Goal: Check status: Check status

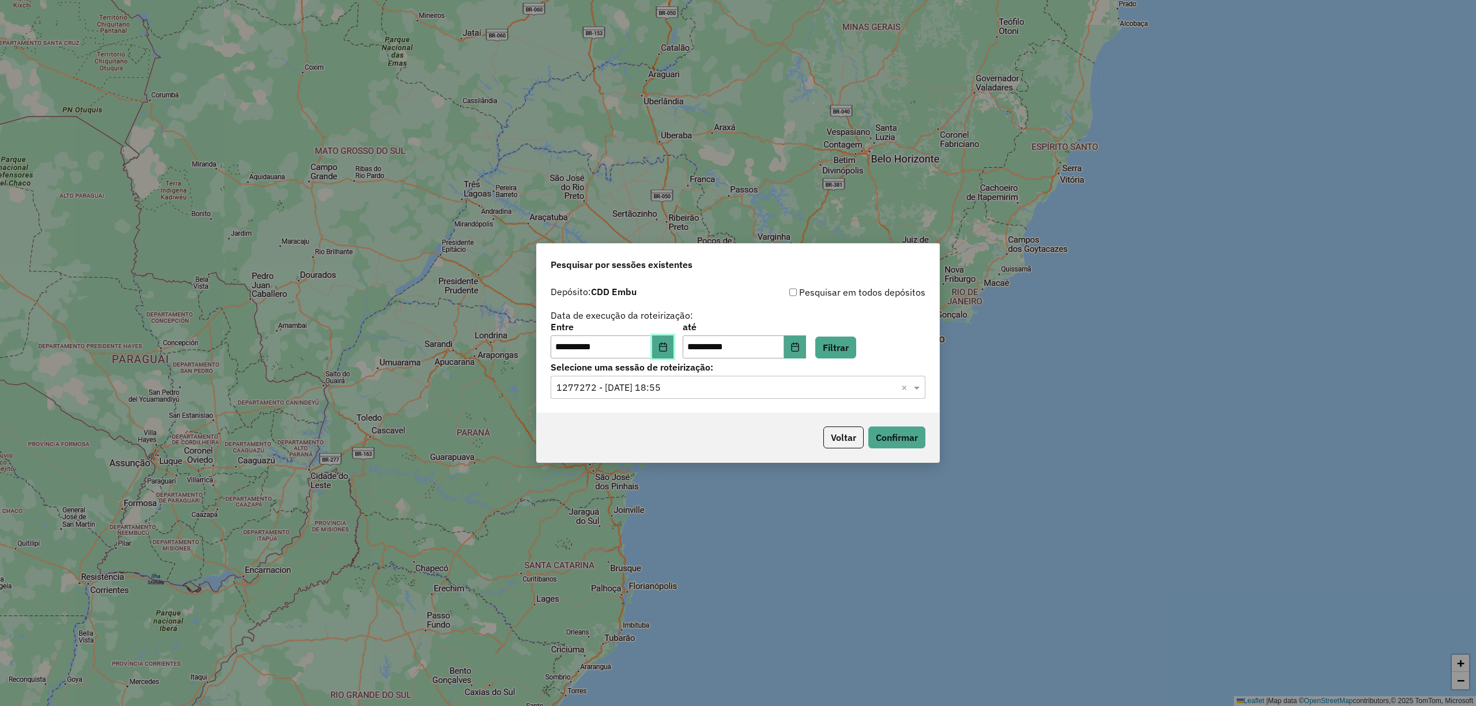
click at [668, 348] on icon "Choose Date" at bounding box center [662, 346] width 9 height 9
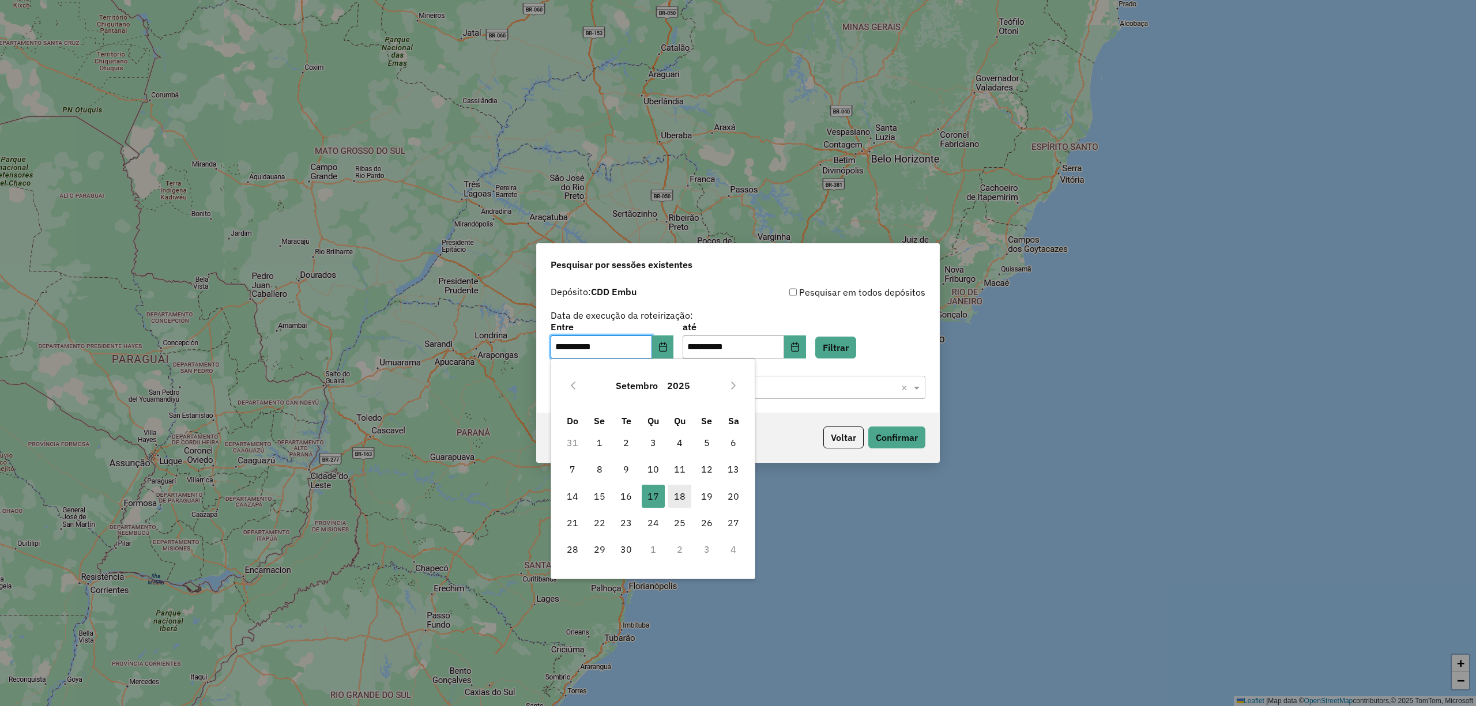
click at [671, 499] on span "18" at bounding box center [679, 496] width 23 height 23
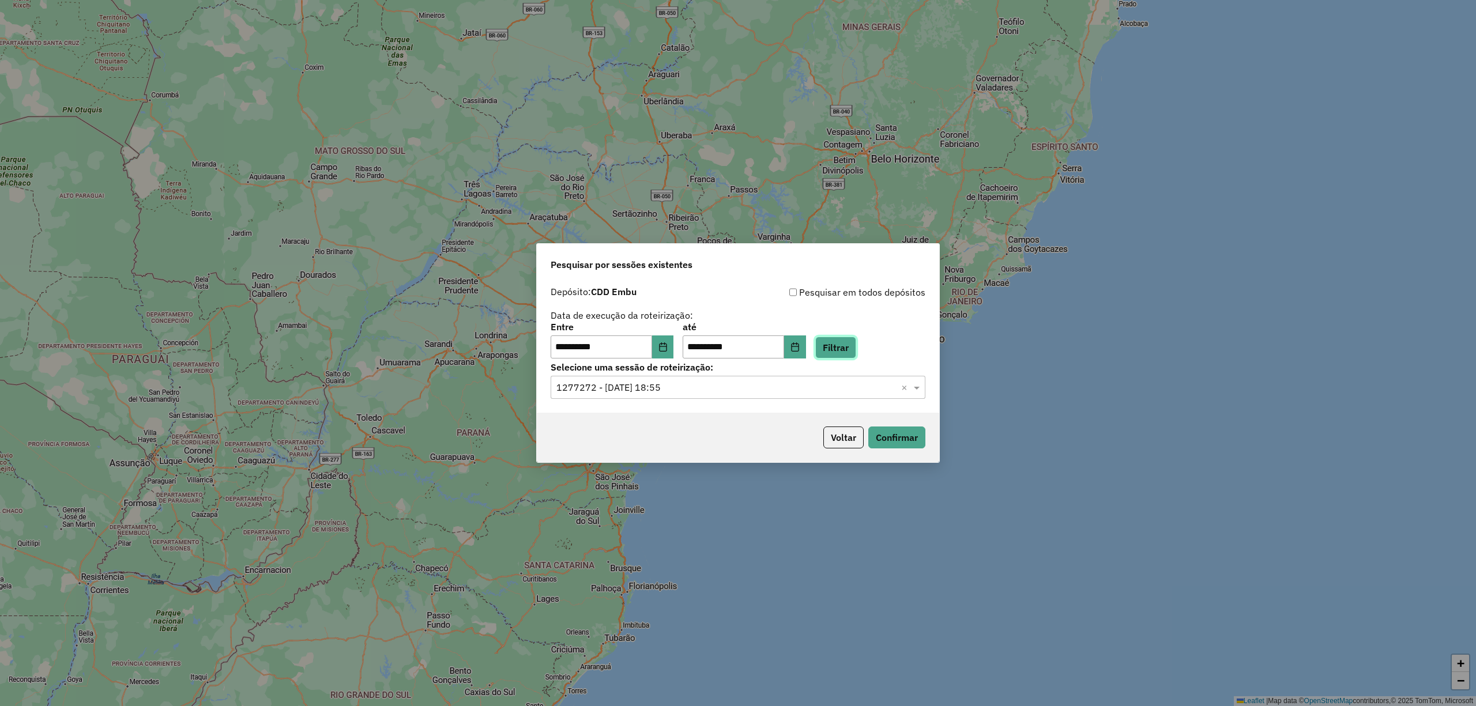
click at [854, 346] on button "Filtrar" at bounding box center [835, 348] width 41 height 22
click at [858, 393] on input "text" at bounding box center [726, 388] width 340 height 14
click at [646, 416] on span "1278227 - 18/09/2025 21:03" at bounding box center [602, 421] width 92 height 10
click at [916, 430] on button "Confirmar" at bounding box center [896, 438] width 57 height 22
click at [856, 340] on button "Filtrar" at bounding box center [835, 348] width 41 height 22
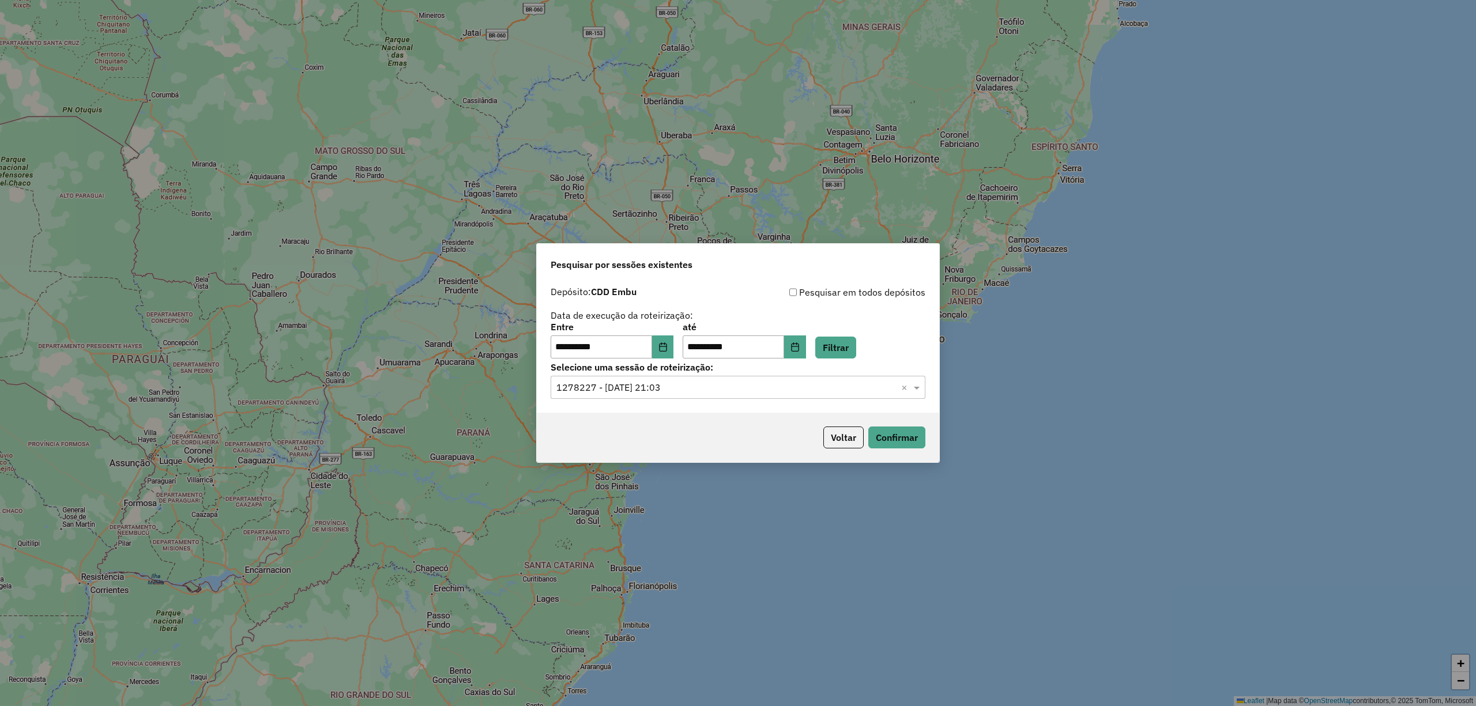
click at [767, 379] on div "Selecione uma sessão × 1278227 - 18/09/2025 21:03 ×" at bounding box center [738, 387] width 375 height 23
click at [687, 432] on ng-dropdown-panel "1278227 - 18/09/2025 21:03" at bounding box center [738, 421] width 374 height 33
click at [687, 427] on div "1278227 - 18/09/2025 21:03" at bounding box center [737, 421] width 373 height 20
click at [905, 429] on button "Confirmar" at bounding box center [896, 438] width 57 height 22
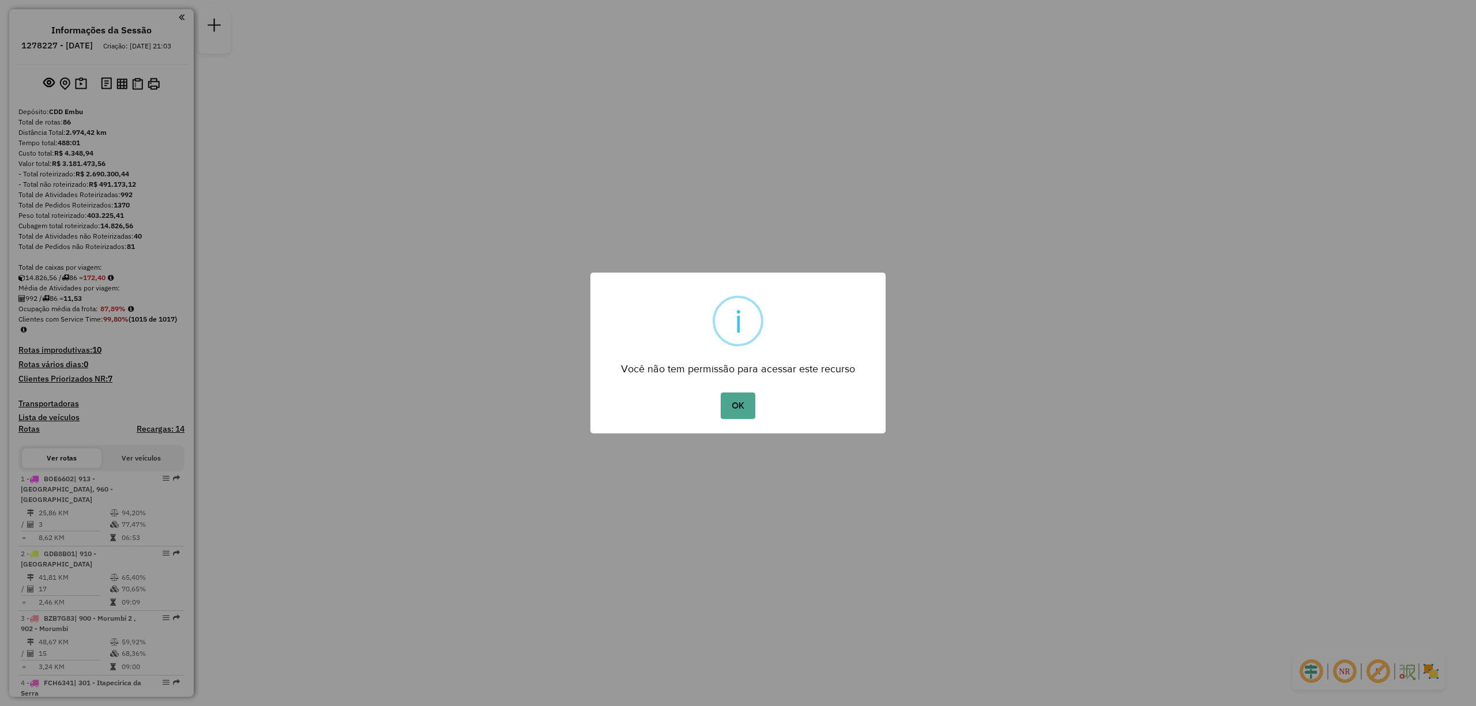
scroll to position [1874, 0]
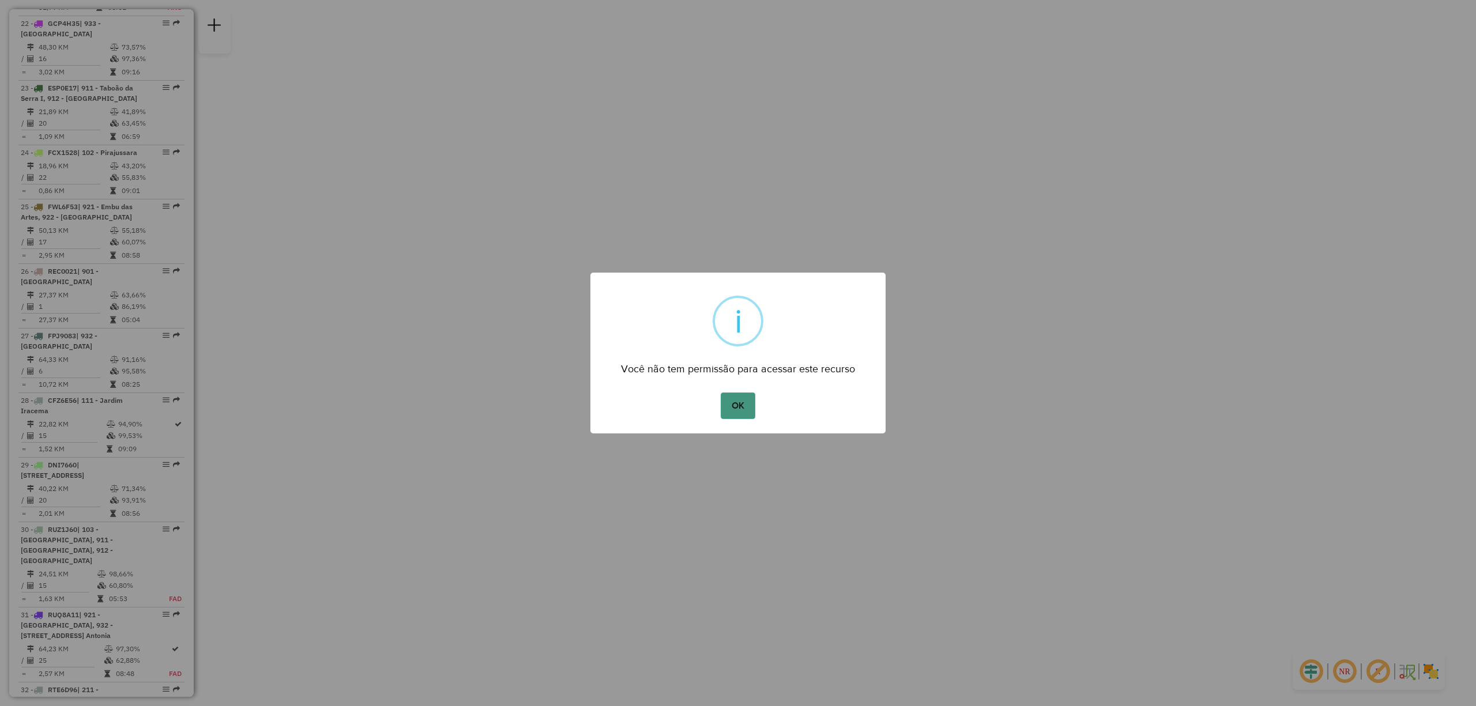
click at [748, 404] on button "OK" at bounding box center [738, 406] width 34 height 27
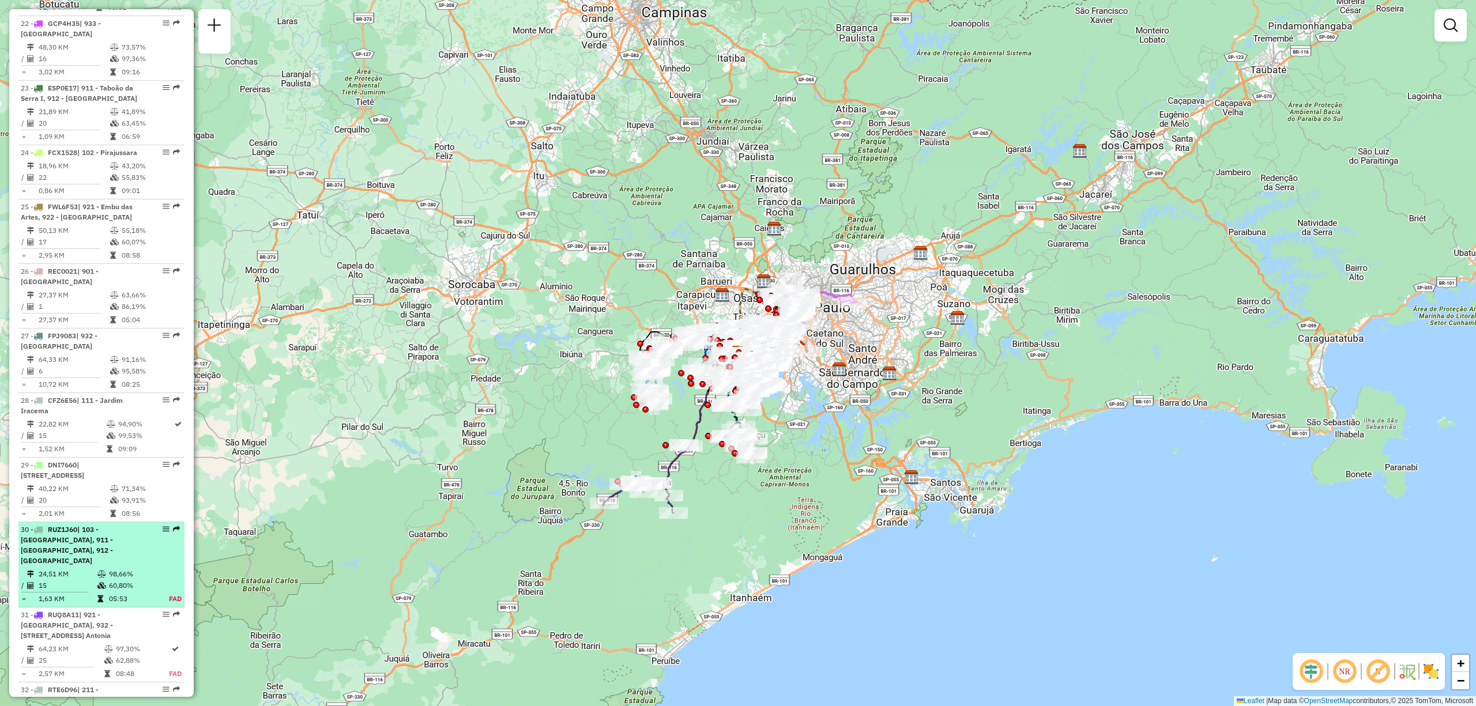
select select "**********"
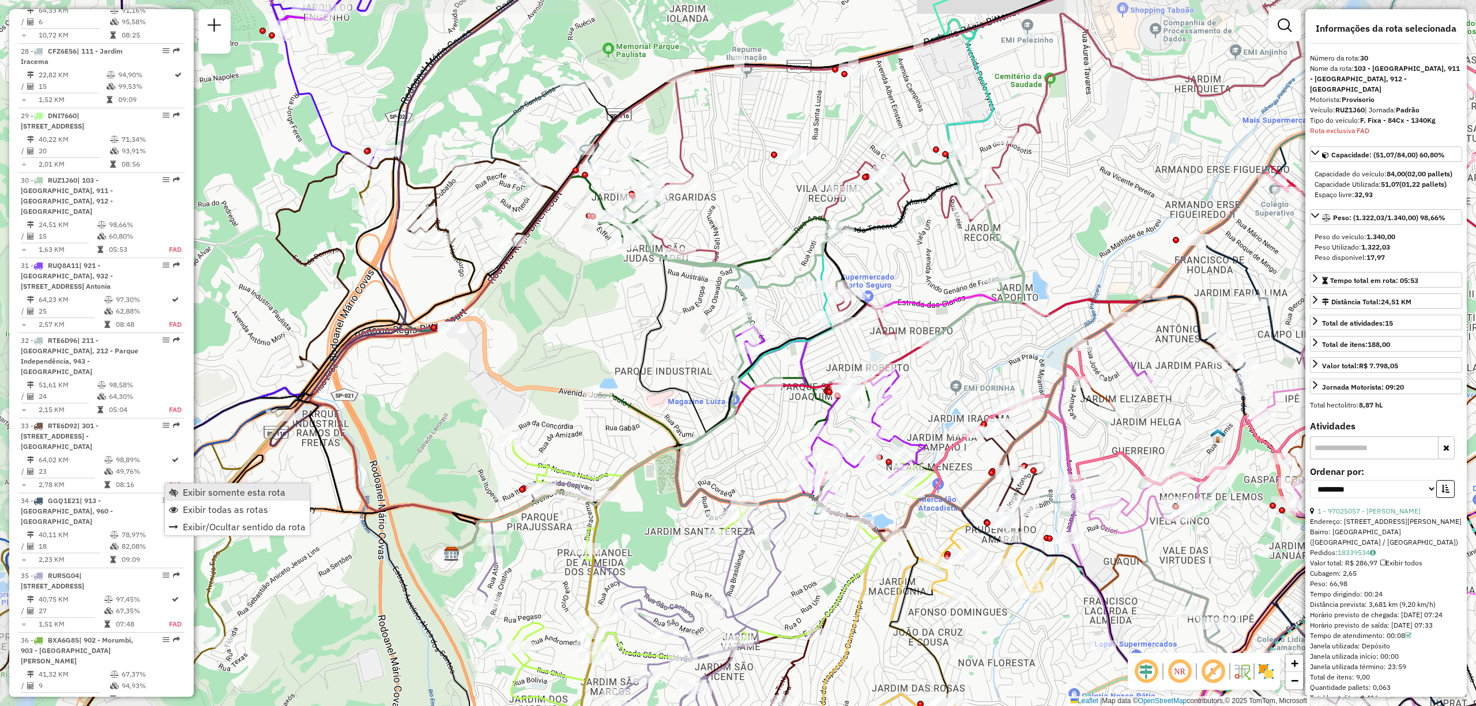
scroll to position [2339, 0]
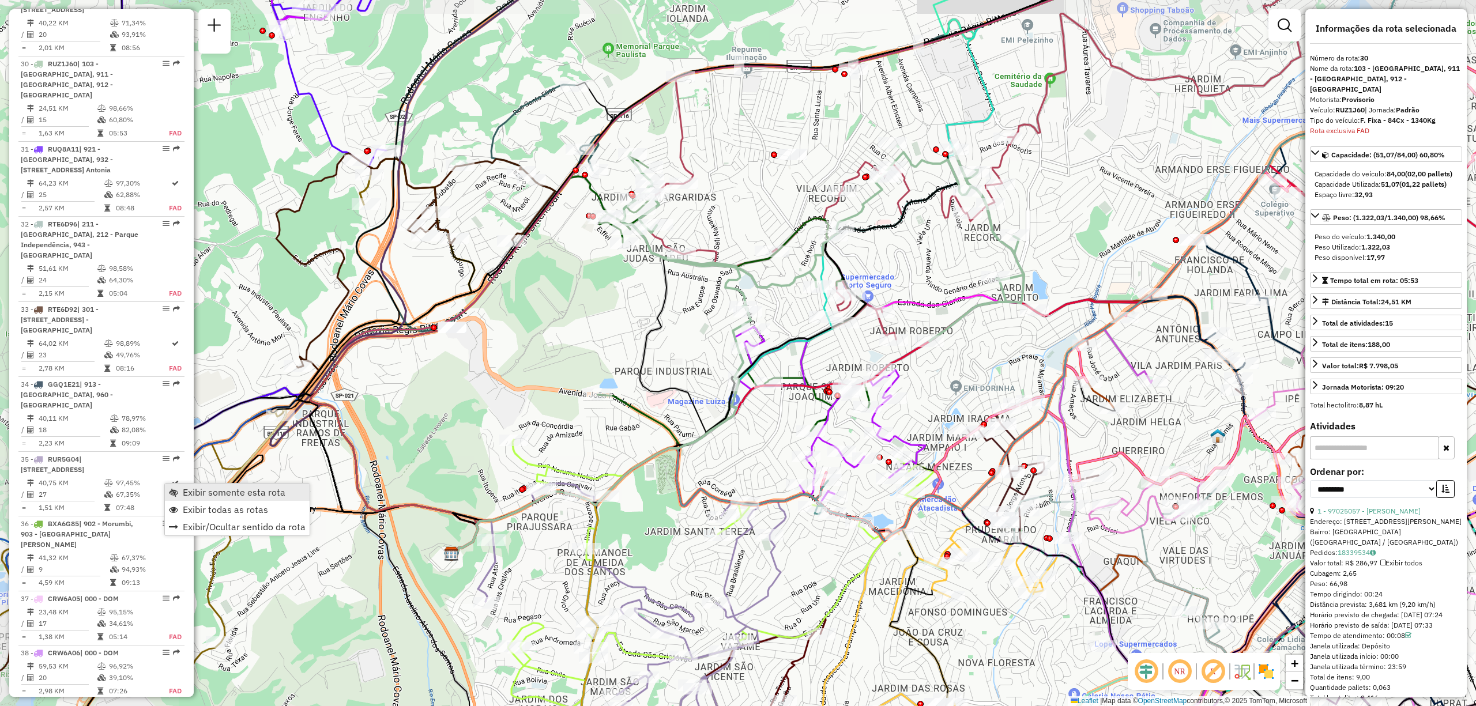
click at [219, 491] on span "Exibir somente esta rota" at bounding box center [234, 492] width 103 height 9
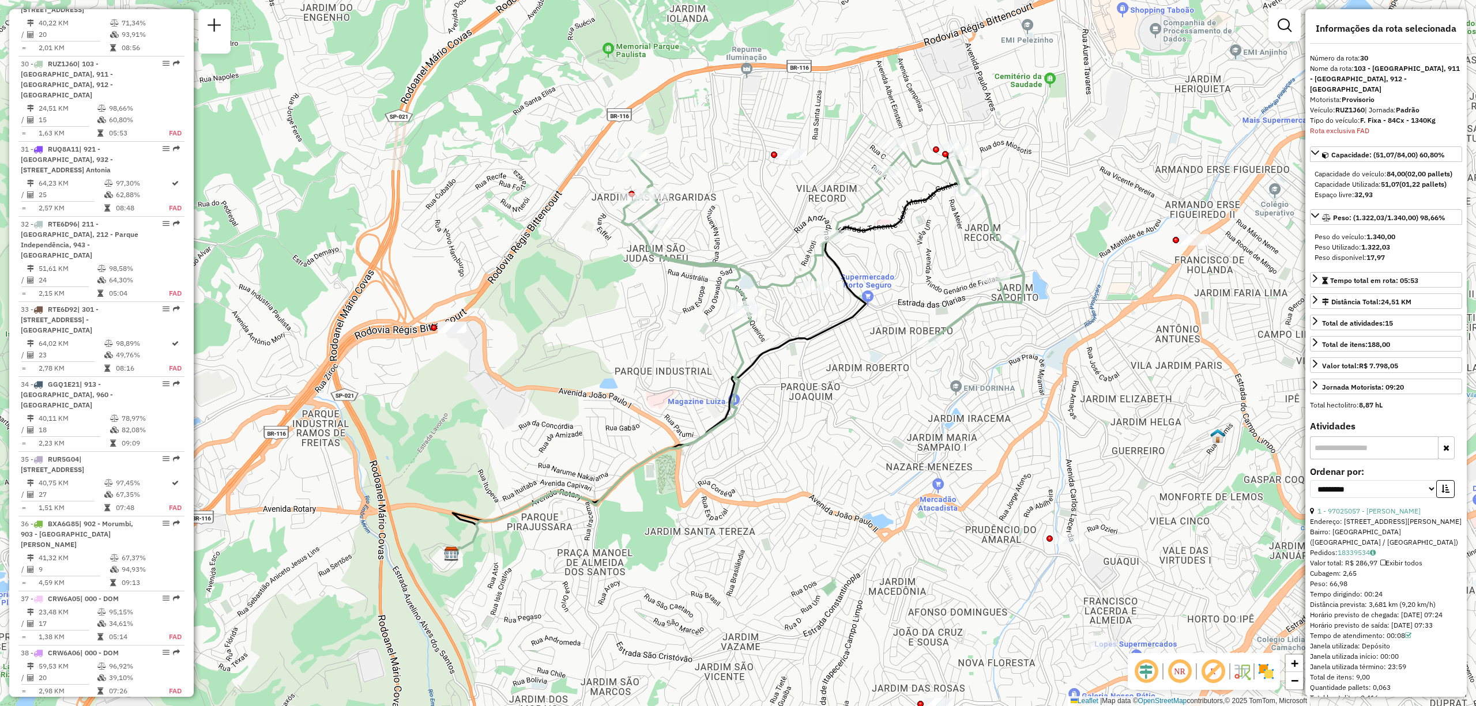
click at [1265, 676] on img at bounding box center [1266, 671] width 18 height 18
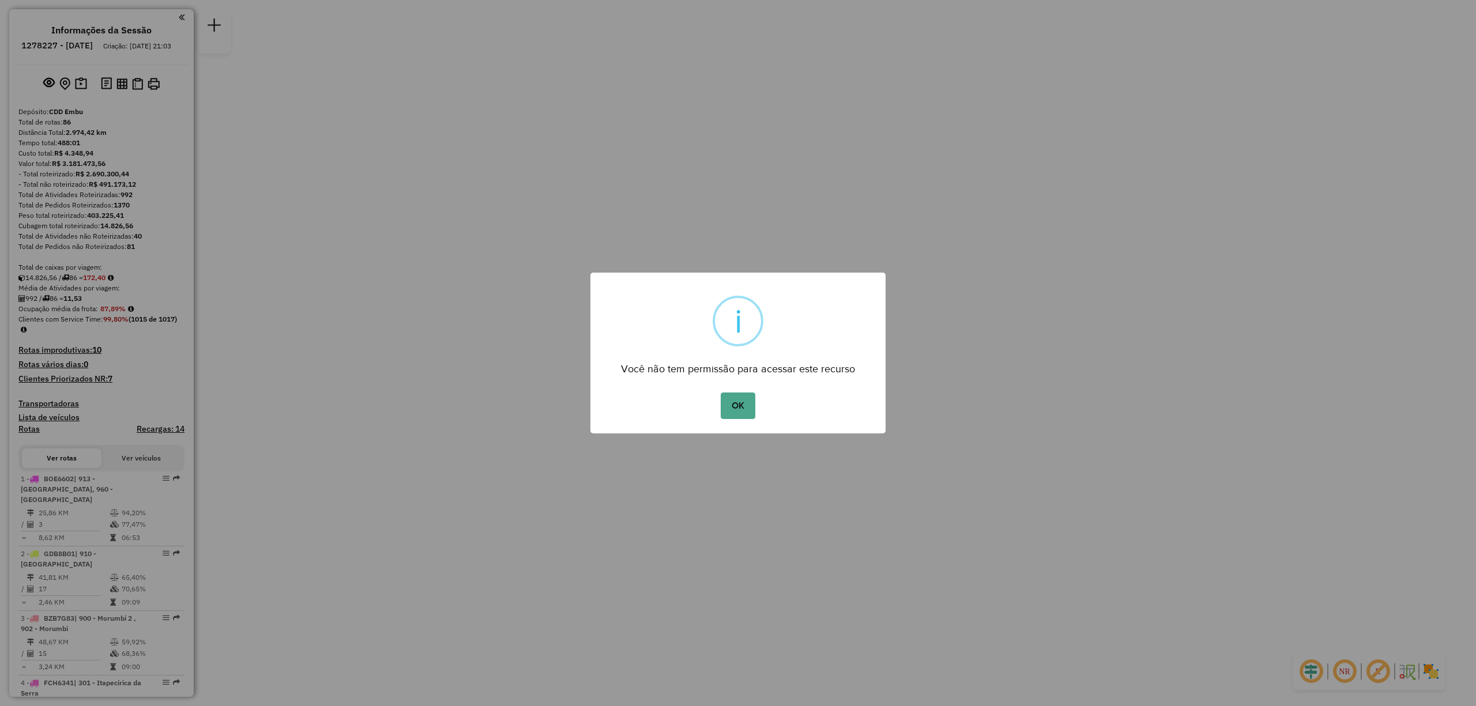
click at [721, 393] on button "OK" at bounding box center [738, 406] width 34 height 27
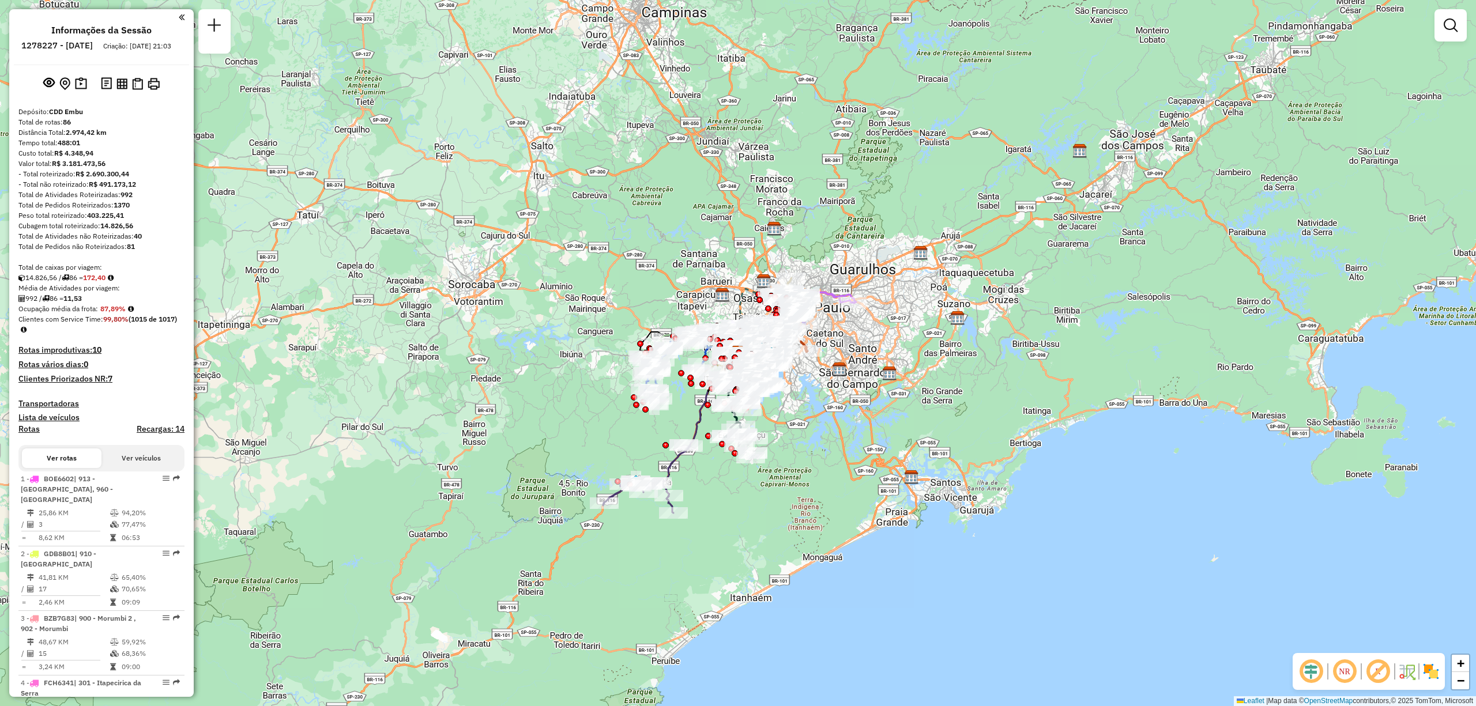
scroll to position [2004, 0]
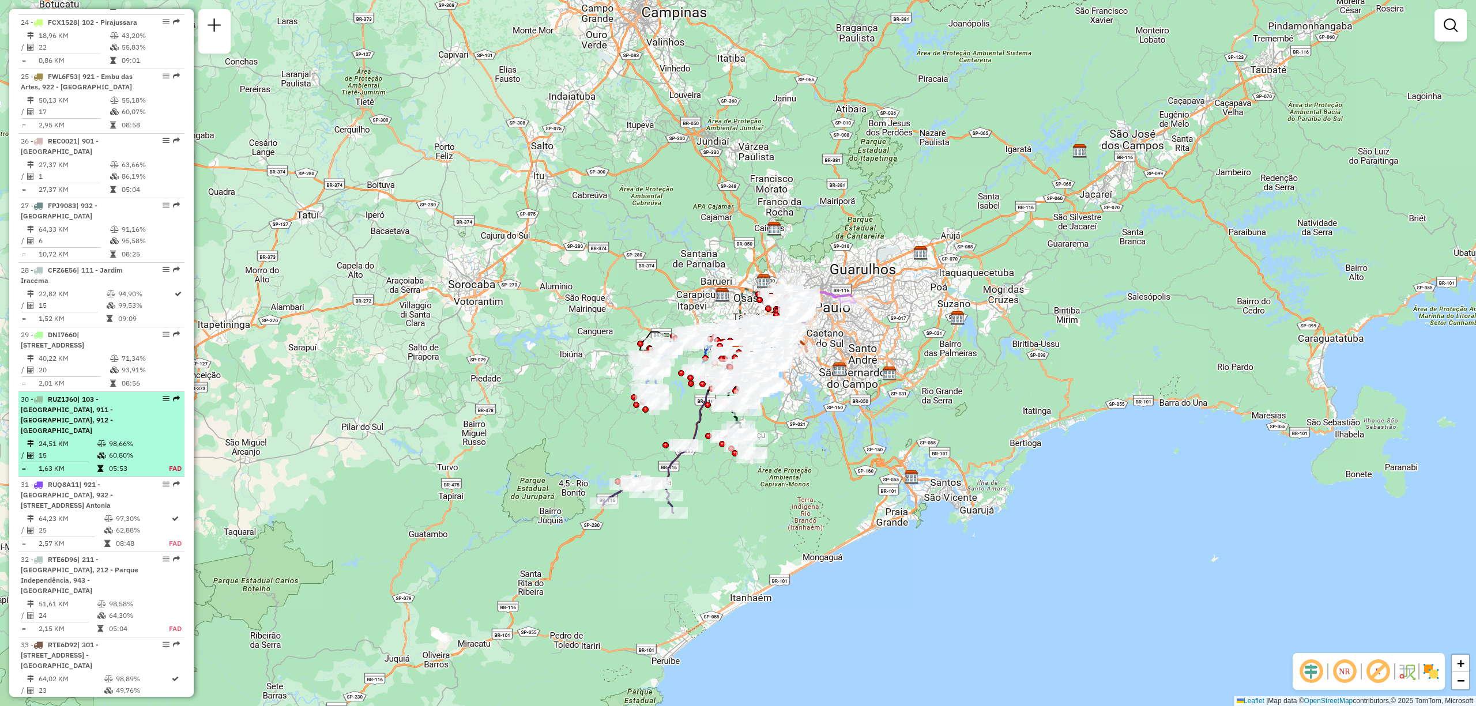
select select "**********"
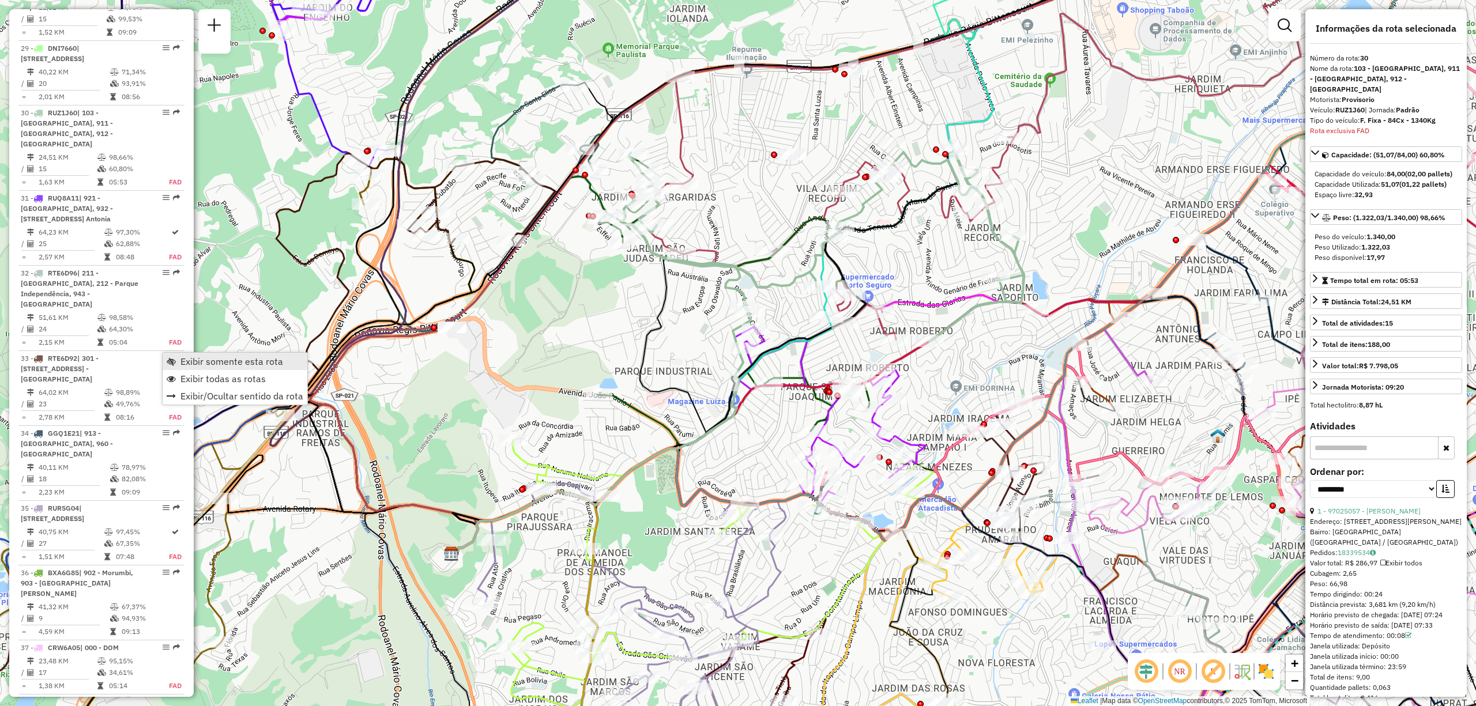
scroll to position [2339, 0]
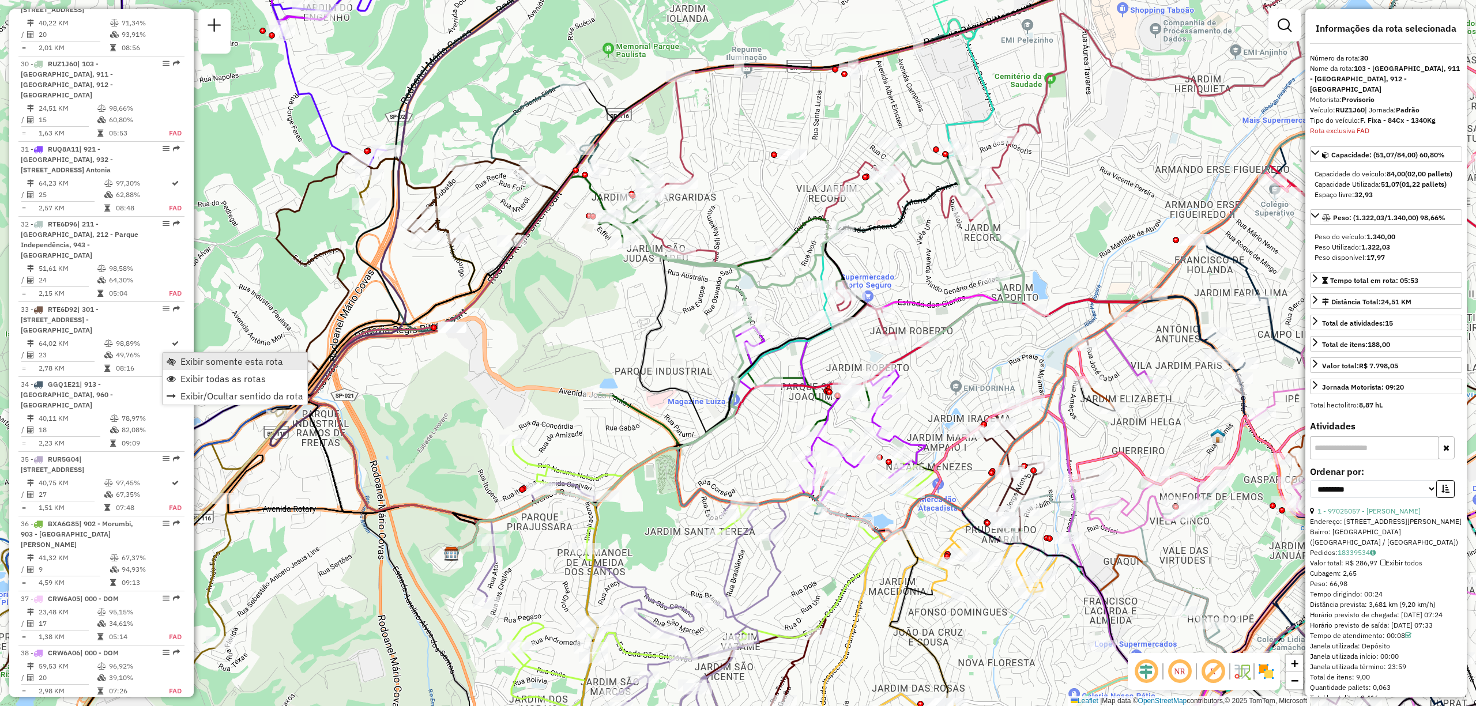
click at [206, 364] on span "Exibir somente esta rota" at bounding box center [231, 361] width 103 height 9
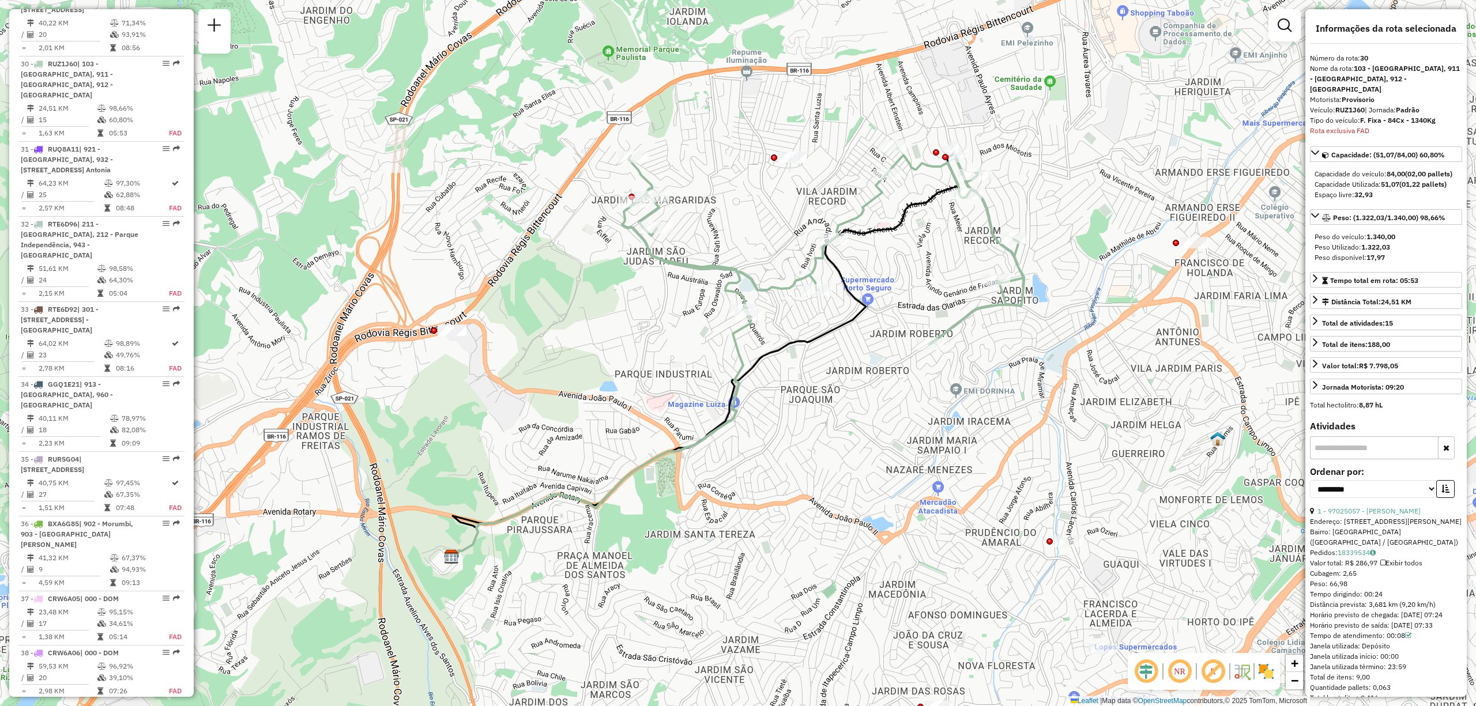
drag, startPoint x: 624, startPoint y: 236, endPoint x: 739, endPoint y: 377, distance: 182.0
click at [739, 377] on div "Janela de atendimento Grade de atendimento Capacidade Transportadoras Veículos …" at bounding box center [738, 353] width 1476 height 706
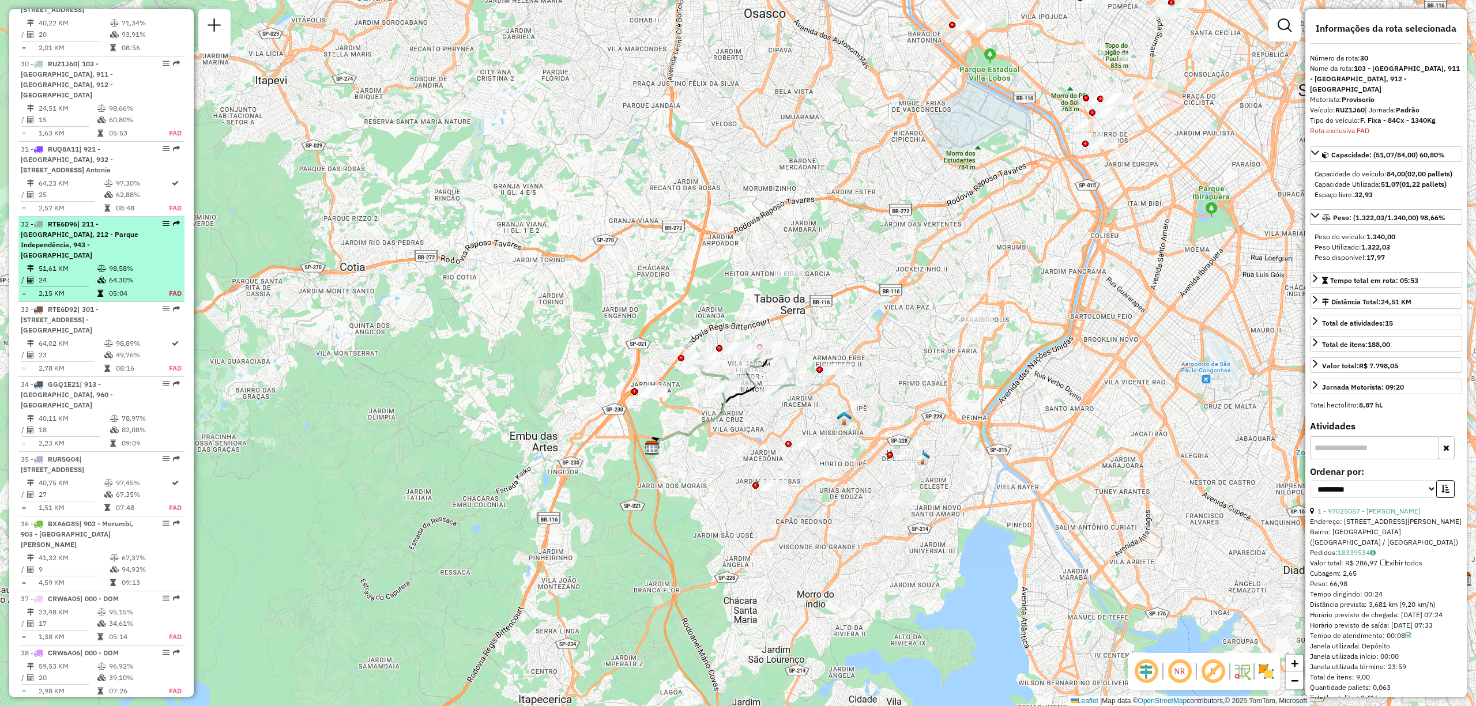
scroll to position [2263, 0]
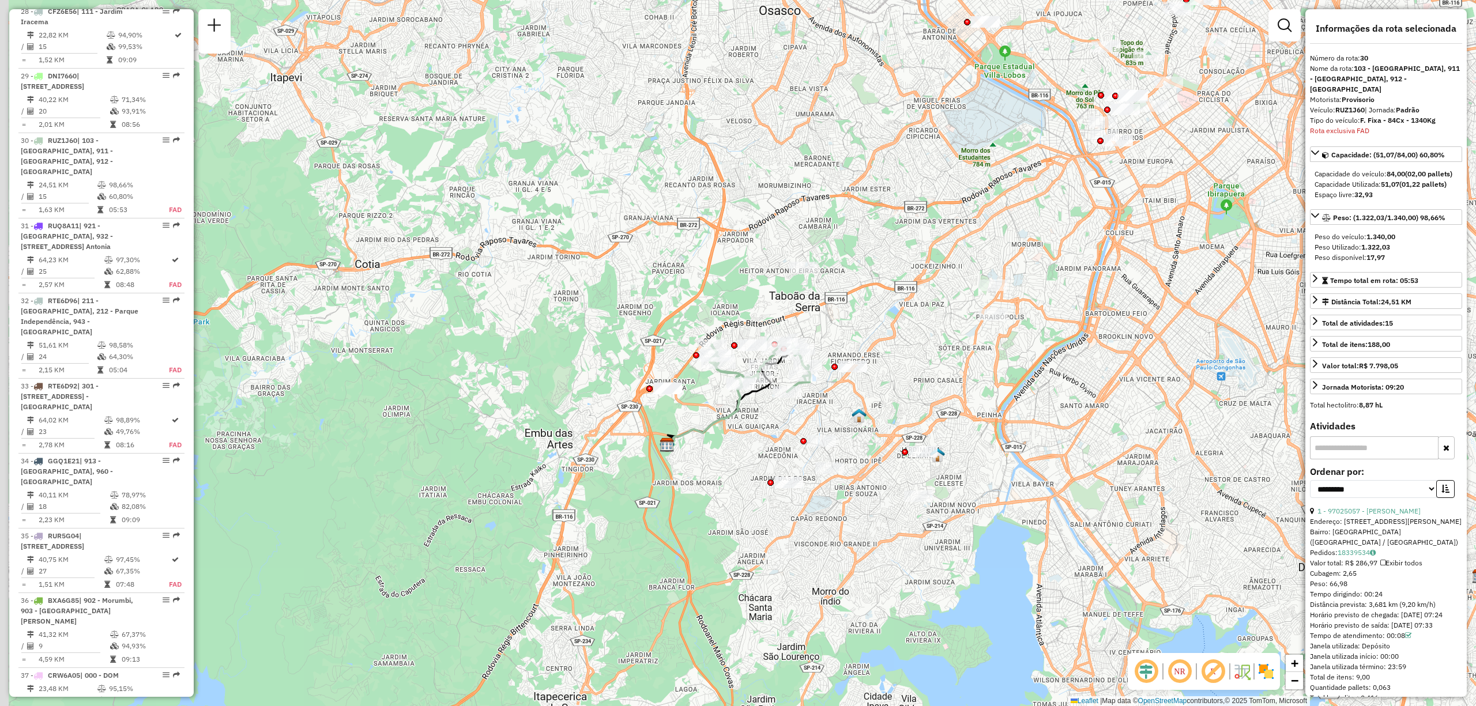
drag, startPoint x: 541, startPoint y: 432, endPoint x: 556, endPoint y: 430, distance: 15.3
click at [556, 430] on div "Janela de atendimento Grade de atendimento Capacidade Transportadoras Veículos …" at bounding box center [738, 353] width 1476 height 706
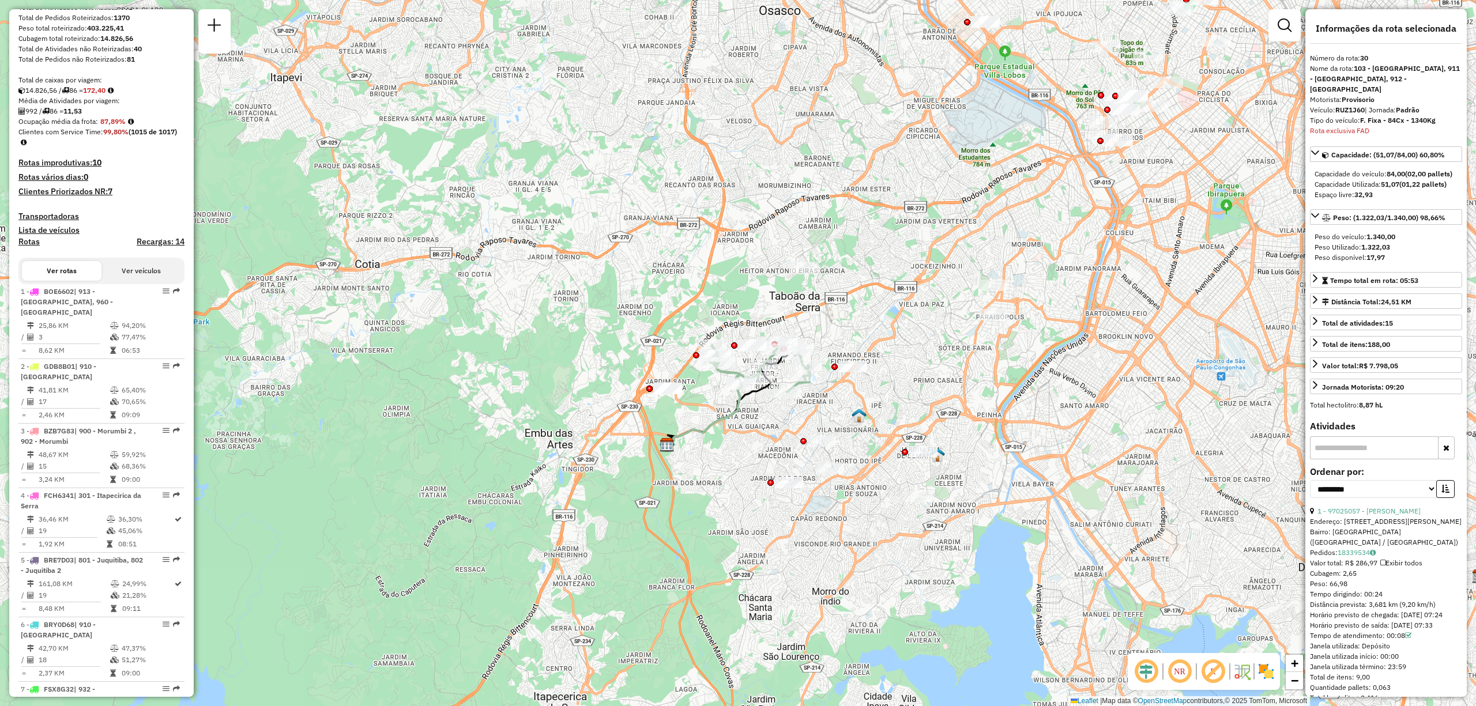
scroll to position [0, 0]
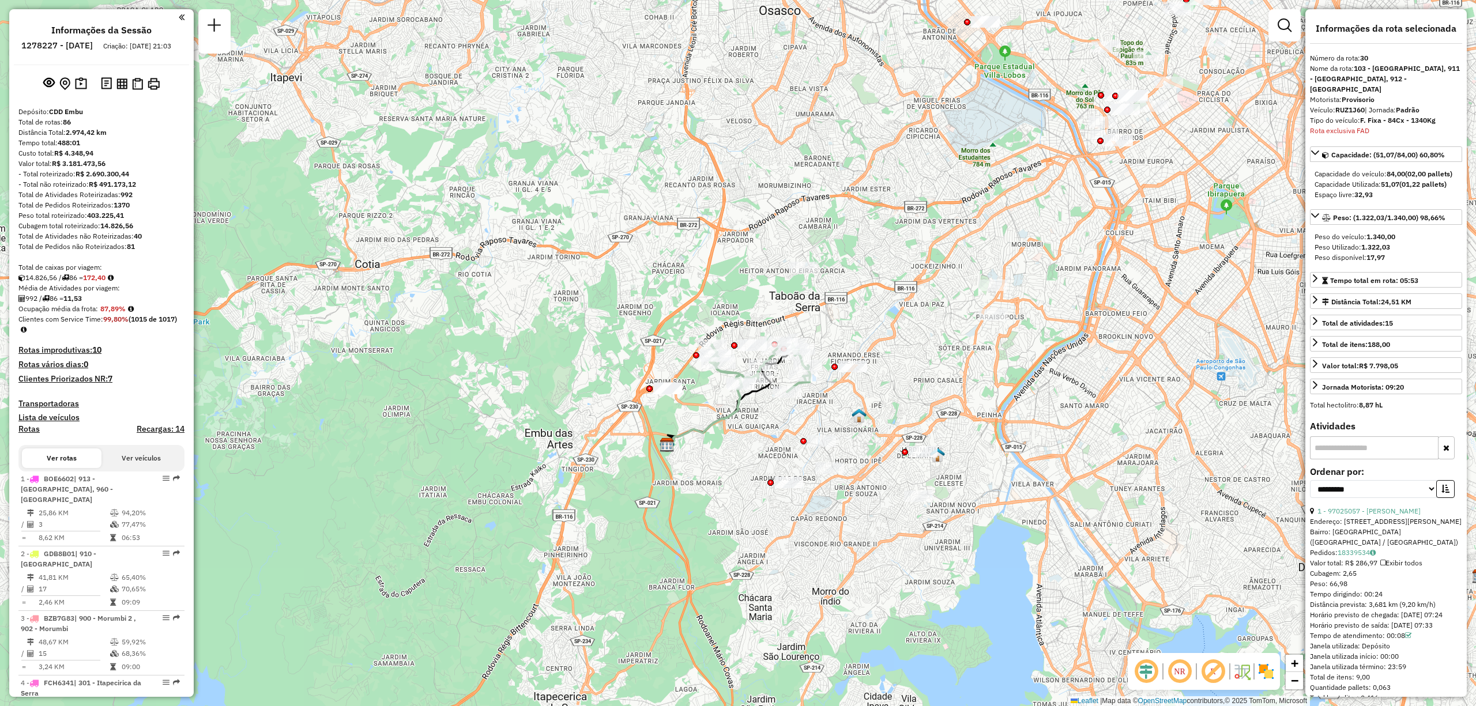
click at [68, 43] on h6 "1278227 - [DATE]" at bounding box center [56, 45] width 71 height 10
copy h6 "1278227"
